Goal: Use online tool/utility: Utilize a website feature to perform a specific function

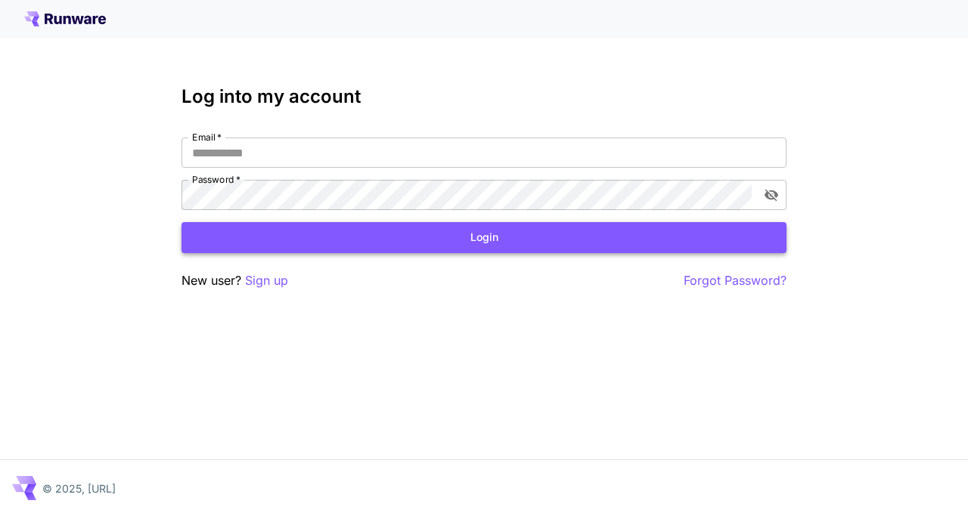
type input "**********"
click at [426, 235] on button "Login" at bounding box center [483, 237] width 605 height 31
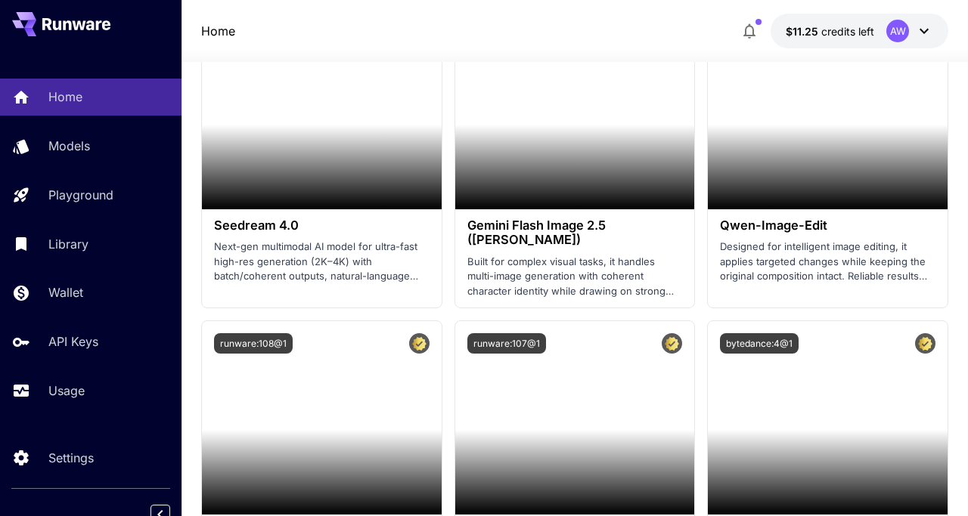
scroll to position [2586, 0]
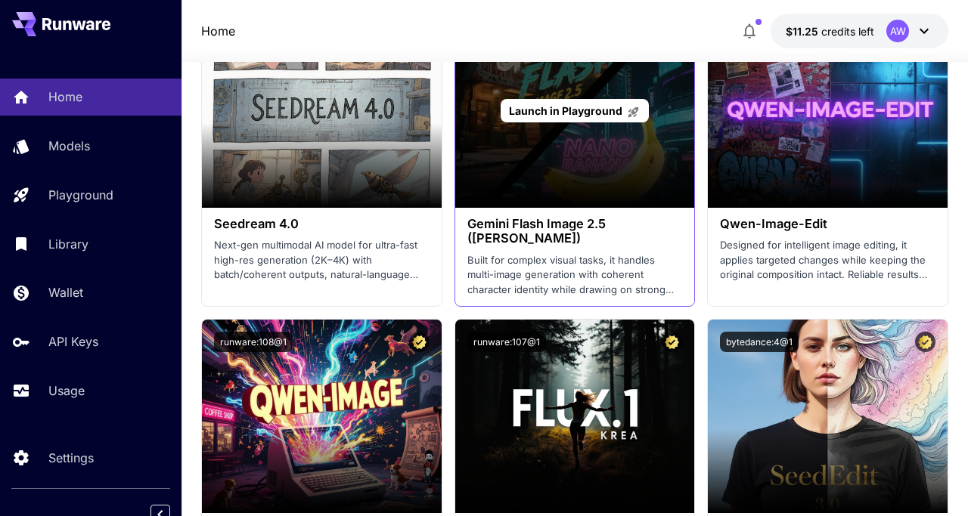
click at [667, 138] on div "Launch in Playground" at bounding box center [575, 111] width 240 height 194
click at [618, 114] on span "Launch in Playground" at bounding box center [565, 110] width 113 height 13
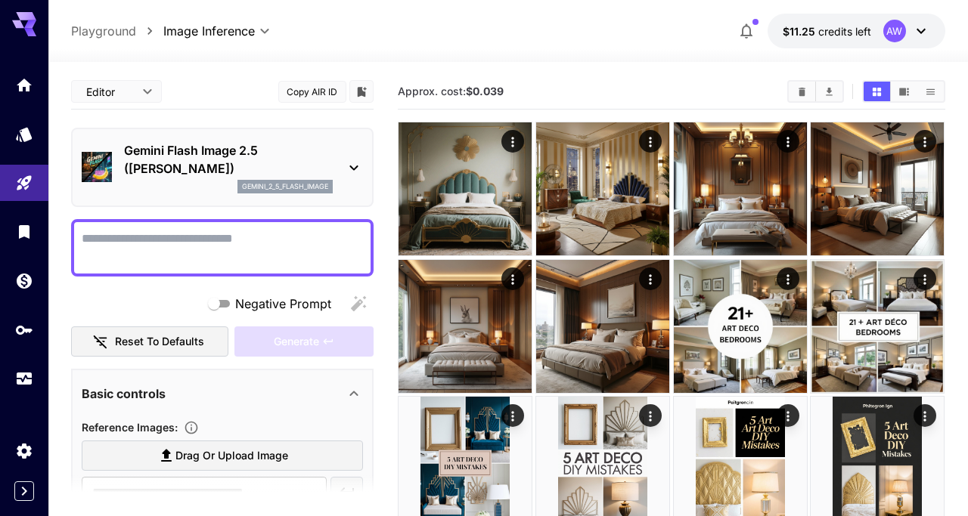
click at [301, 252] on textarea "Negative Prompt" at bounding box center [222, 248] width 281 height 36
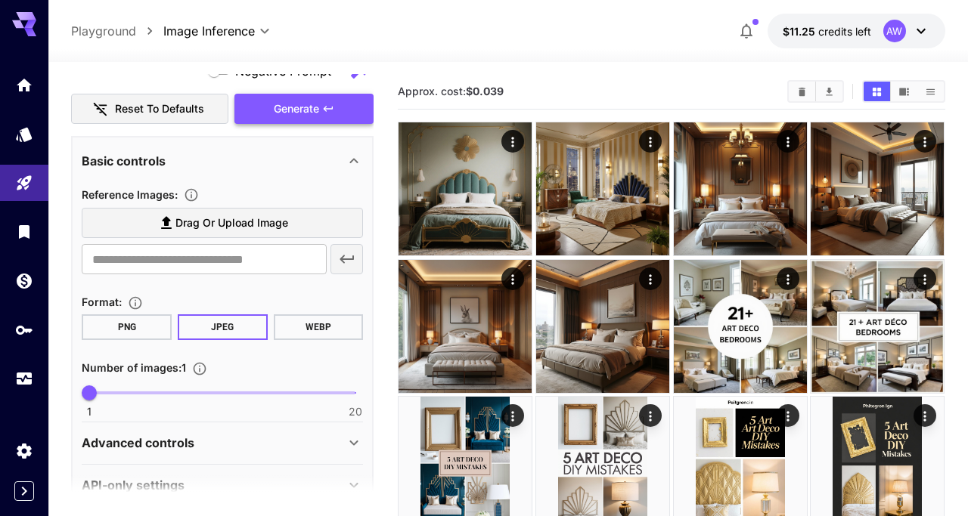
scroll to position [265, 0]
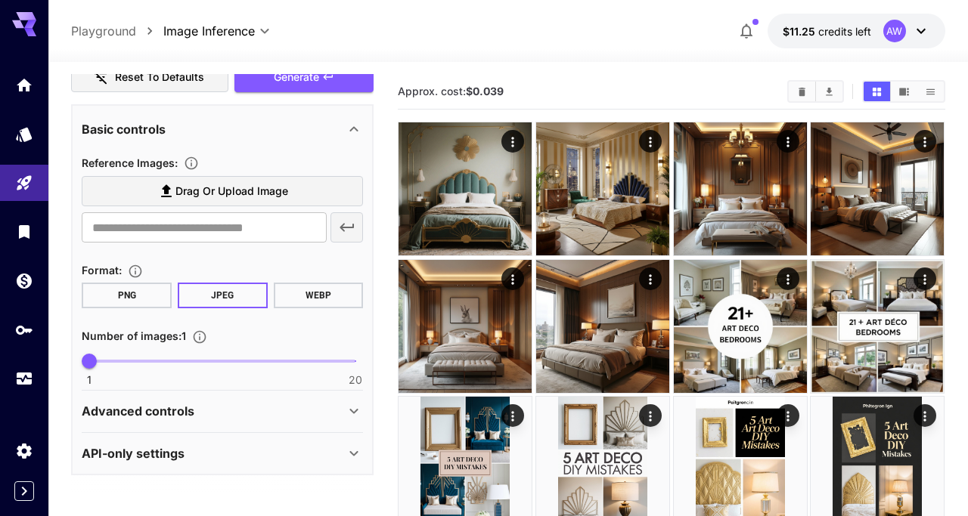
click at [317, 407] on div "Advanced controls" at bounding box center [213, 411] width 263 height 18
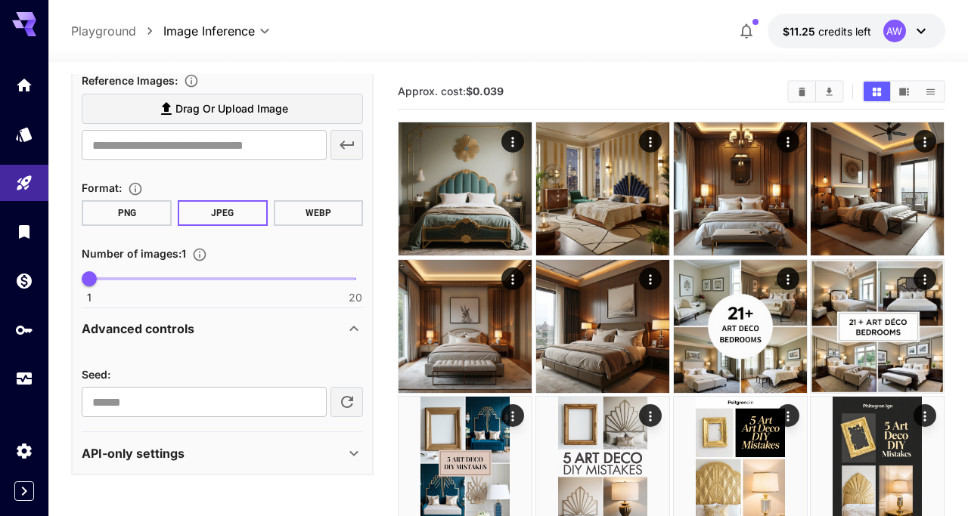
click at [309, 458] on div "API-only settings" at bounding box center [213, 453] width 263 height 18
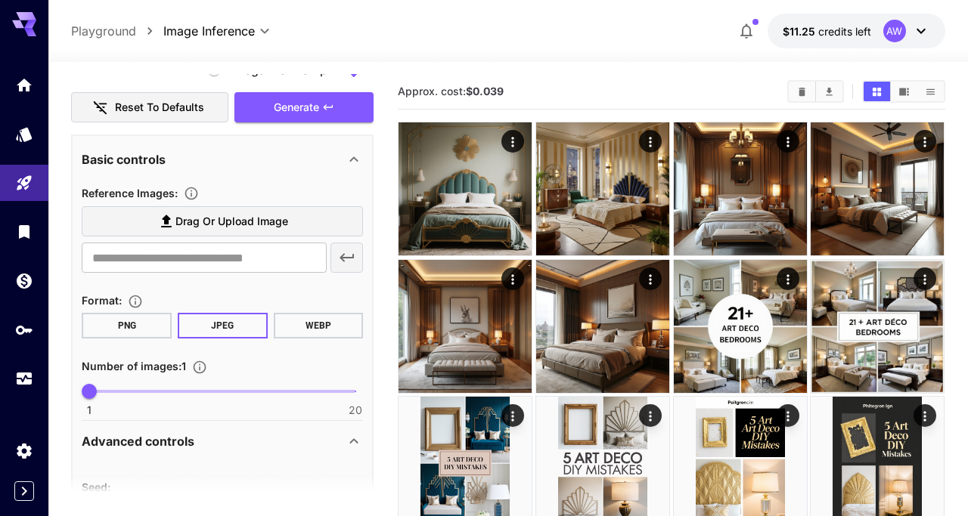
scroll to position [0, 0]
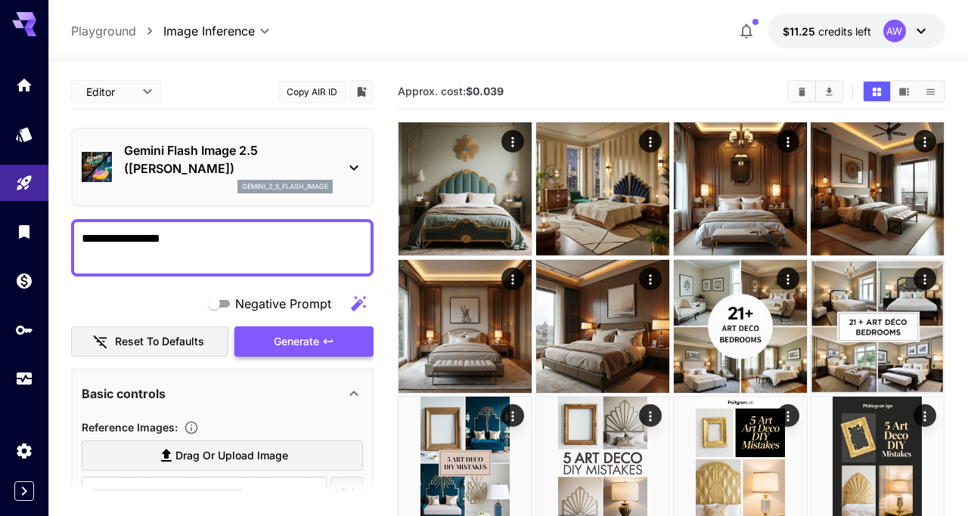
click at [339, 339] on button "Generate" at bounding box center [303, 342] width 139 height 31
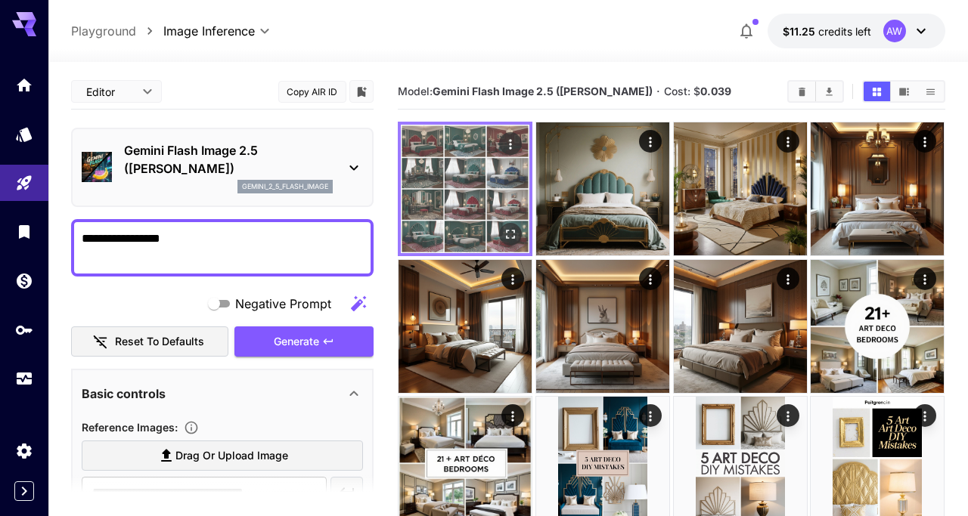
click at [459, 204] on img at bounding box center [465, 189] width 129 height 129
click at [515, 234] on icon "Open in fullscreen" at bounding box center [510, 234] width 15 height 15
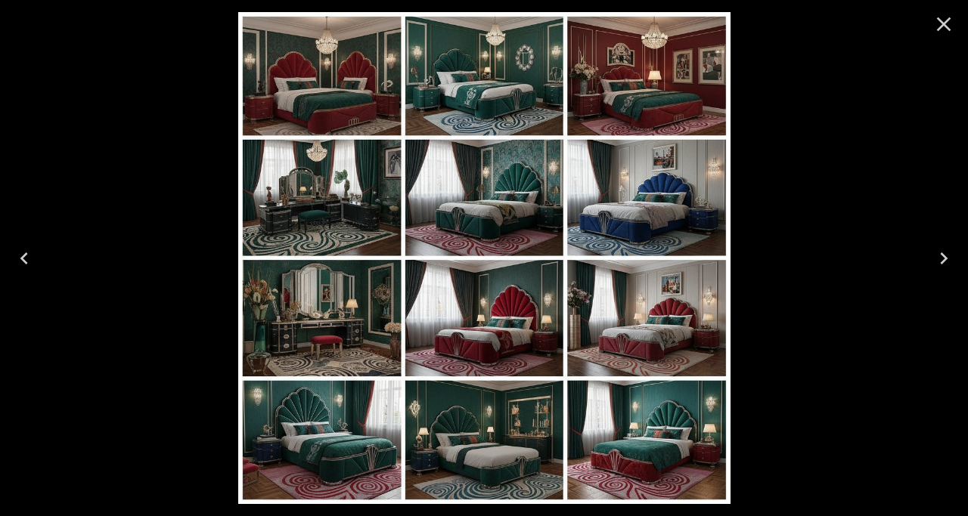
click at [944, 21] on icon "Close" at bounding box center [944, 24] width 14 height 14
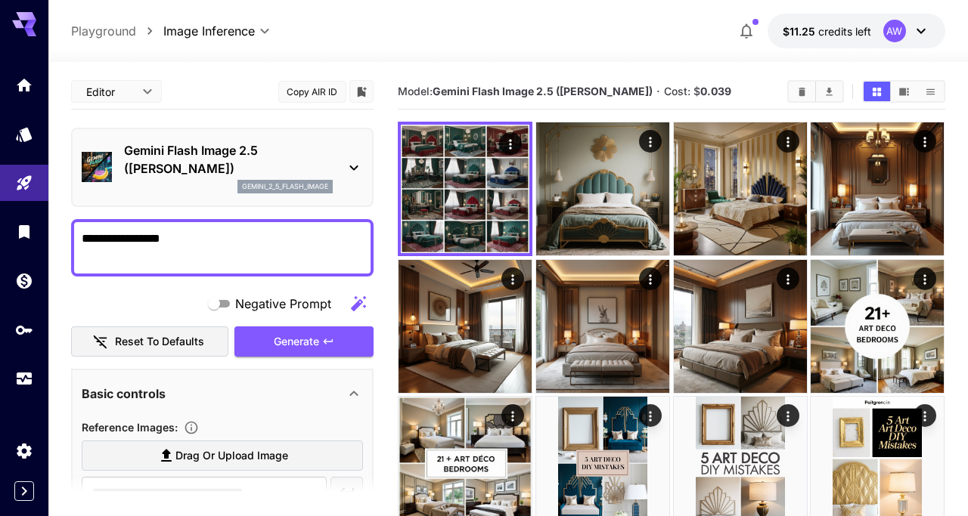
click at [248, 240] on textarea "**********" at bounding box center [222, 248] width 281 height 36
type textarea "**********"
click at [630, 88] on b "Gemini Flash Image 2.5 ([PERSON_NAME])" at bounding box center [542, 91] width 220 height 13
